Goal: Information Seeking & Learning: Learn about a topic

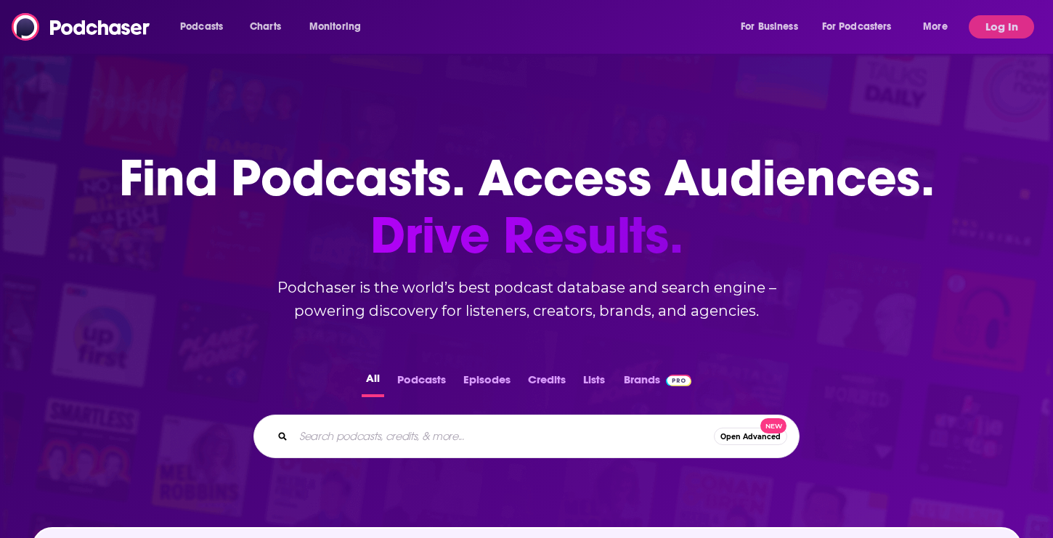
click at [367, 445] on input "Search podcasts, credits, & more..." at bounding box center [503, 436] width 421 height 23
type input "dear [PERSON_NAME]"
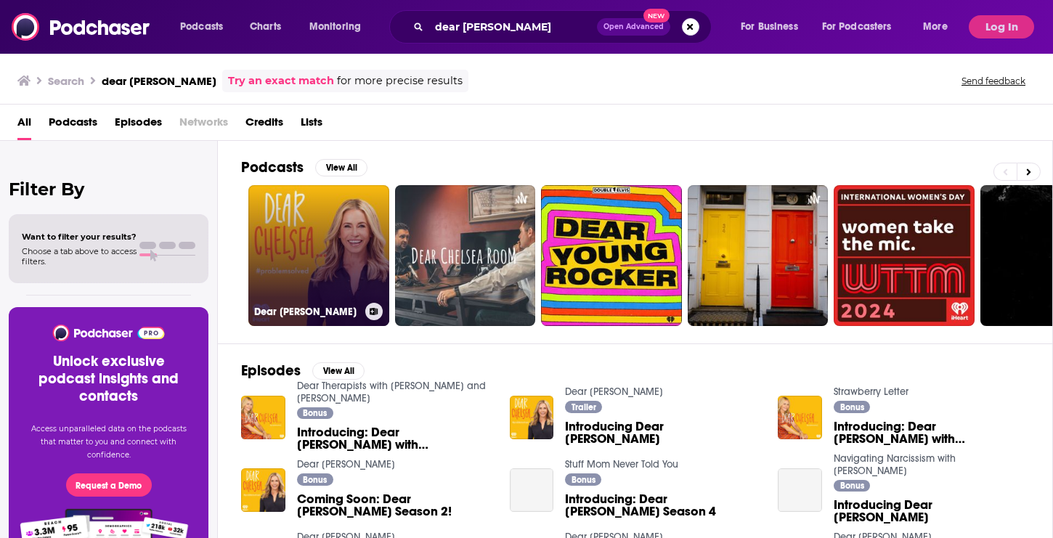
click at [347, 222] on link "Dear [PERSON_NAME]" at bounding box center [318, 255] width 141 height 141
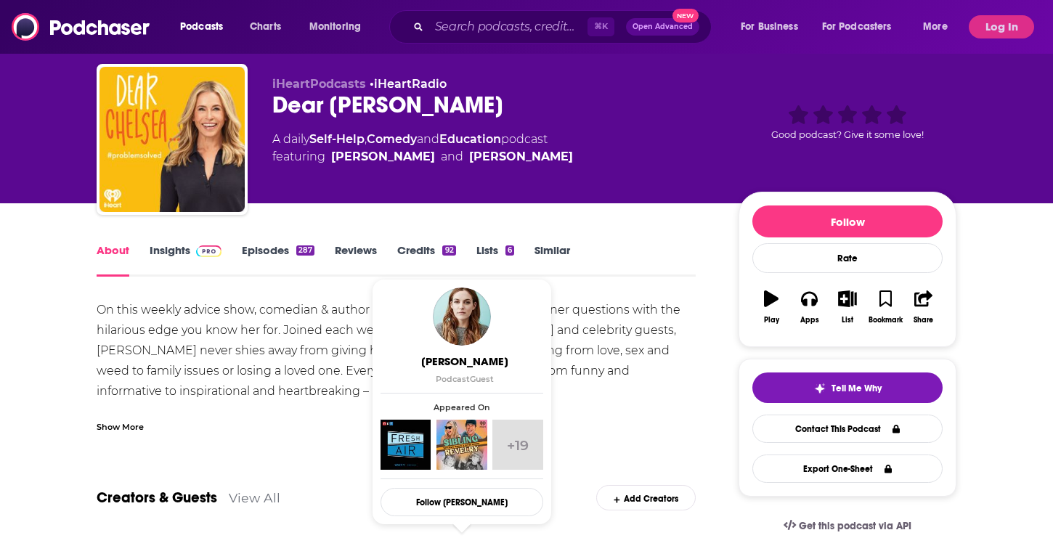
scroll to position [31, 0]
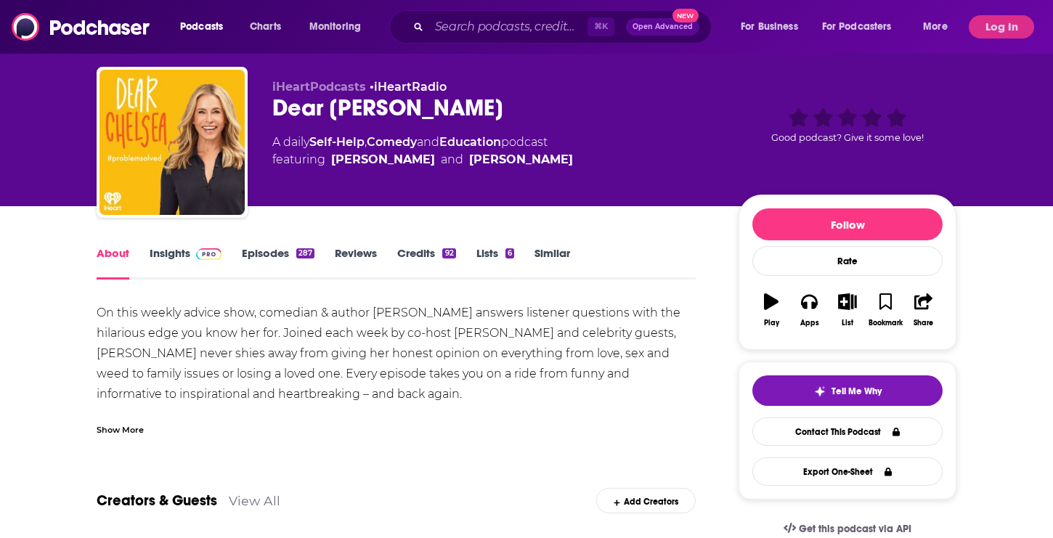
click at [173, 259] on link "Insights" at bounding box center [186, 262] width 72 height 33
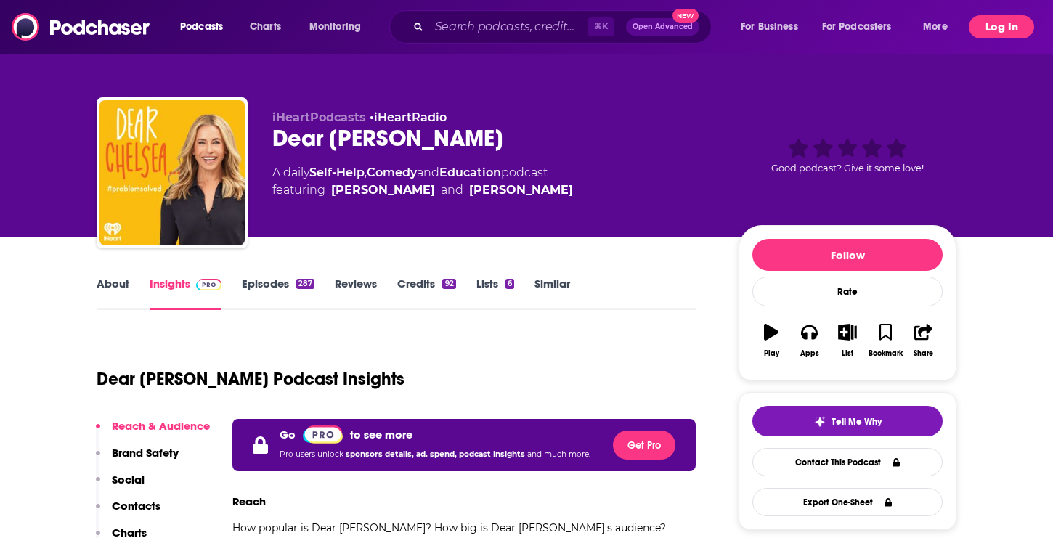
click at [1026, 26] on button "Log In" at bounding box center [1001, 26] width 65 height 23
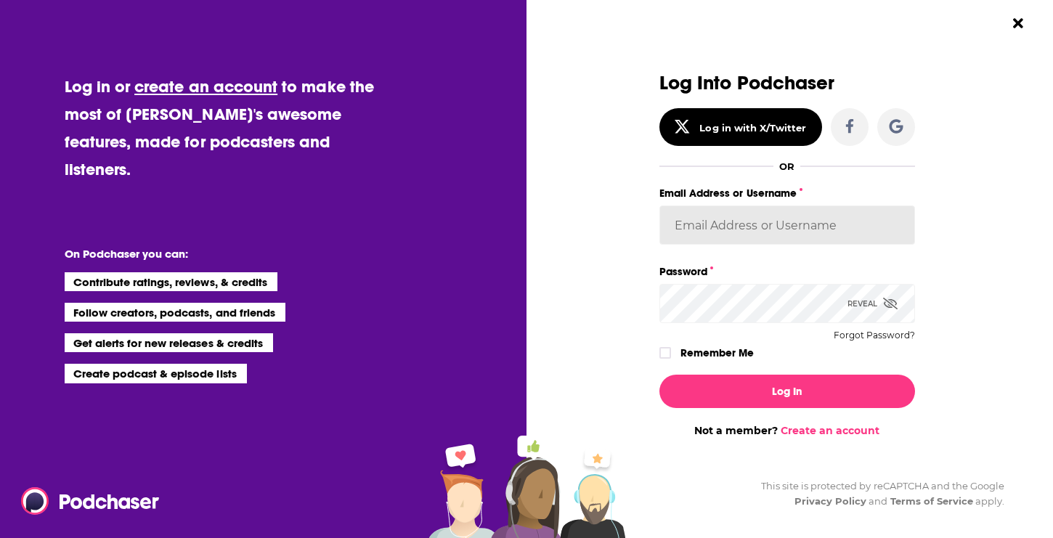
type input "autumncomm"
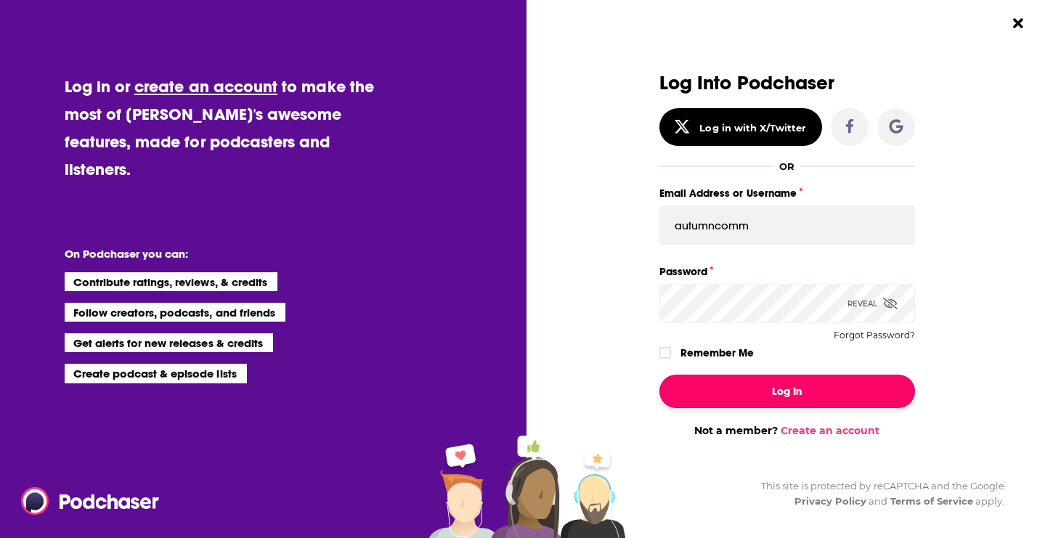
click at [713, 396] on button "Log In" at bounding box center [788, 391] width 256 height 33
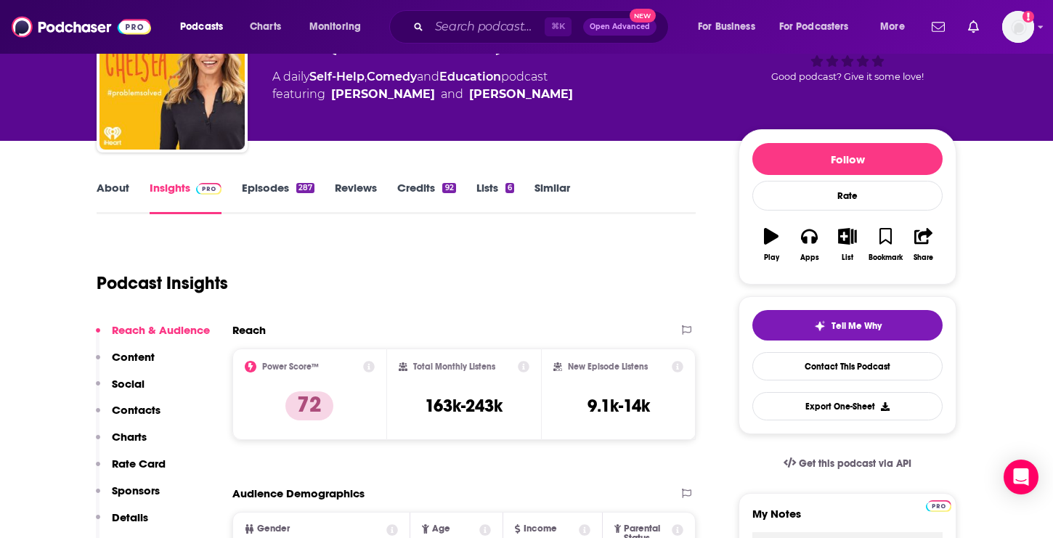
scroll to position [236, 0]
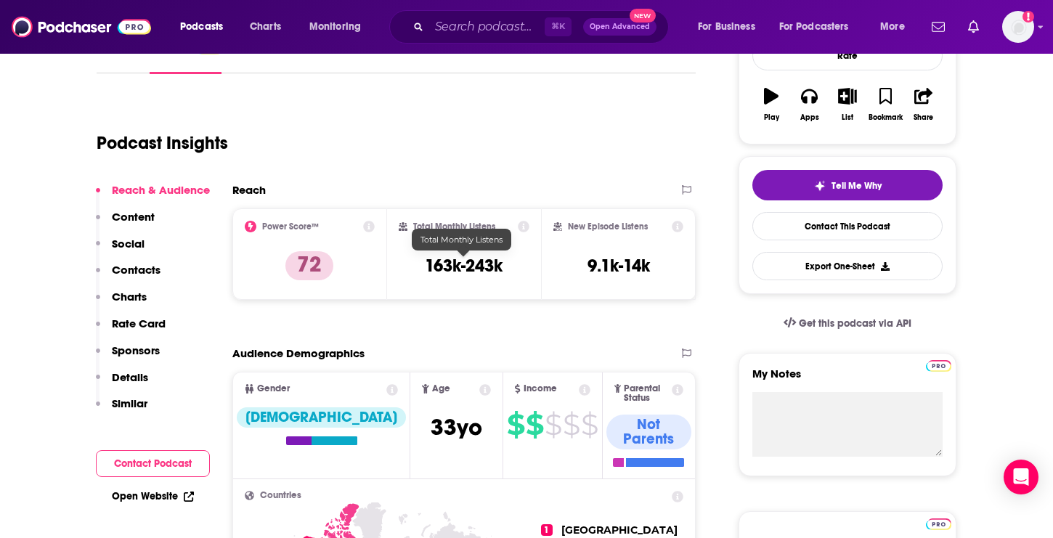
click at [439, 265] on h3 "163k-243k" at bounding box center [464, 266] width 78 height 22
copy div "163k-243k"
